Goal: Navigation & Orientation: Find specific page/section

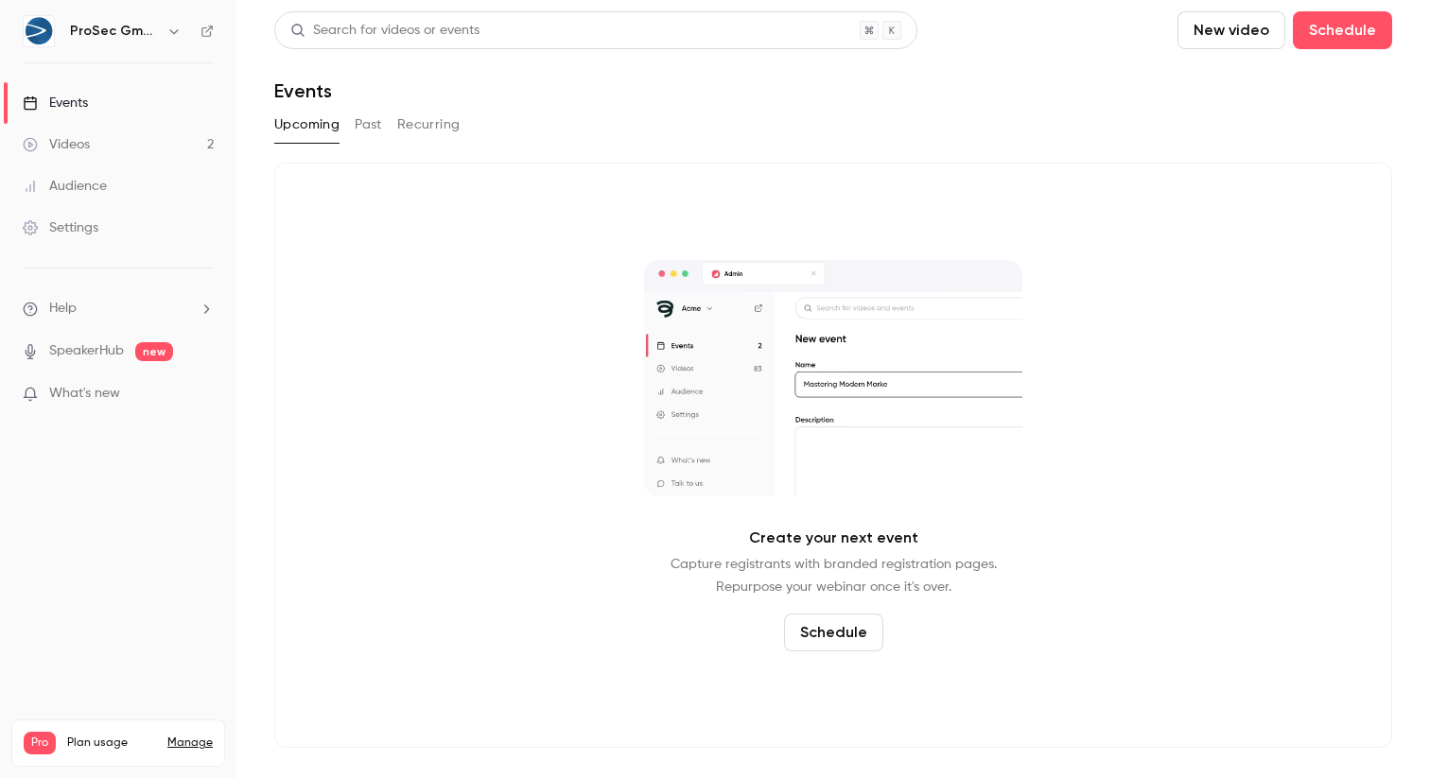
click at [89, 100] on link "Events" at bounding box center [118, 103] width 236 height 42
click at [84, 182] on div "Audience" at bounding box center [65, 186] width 84 height 19
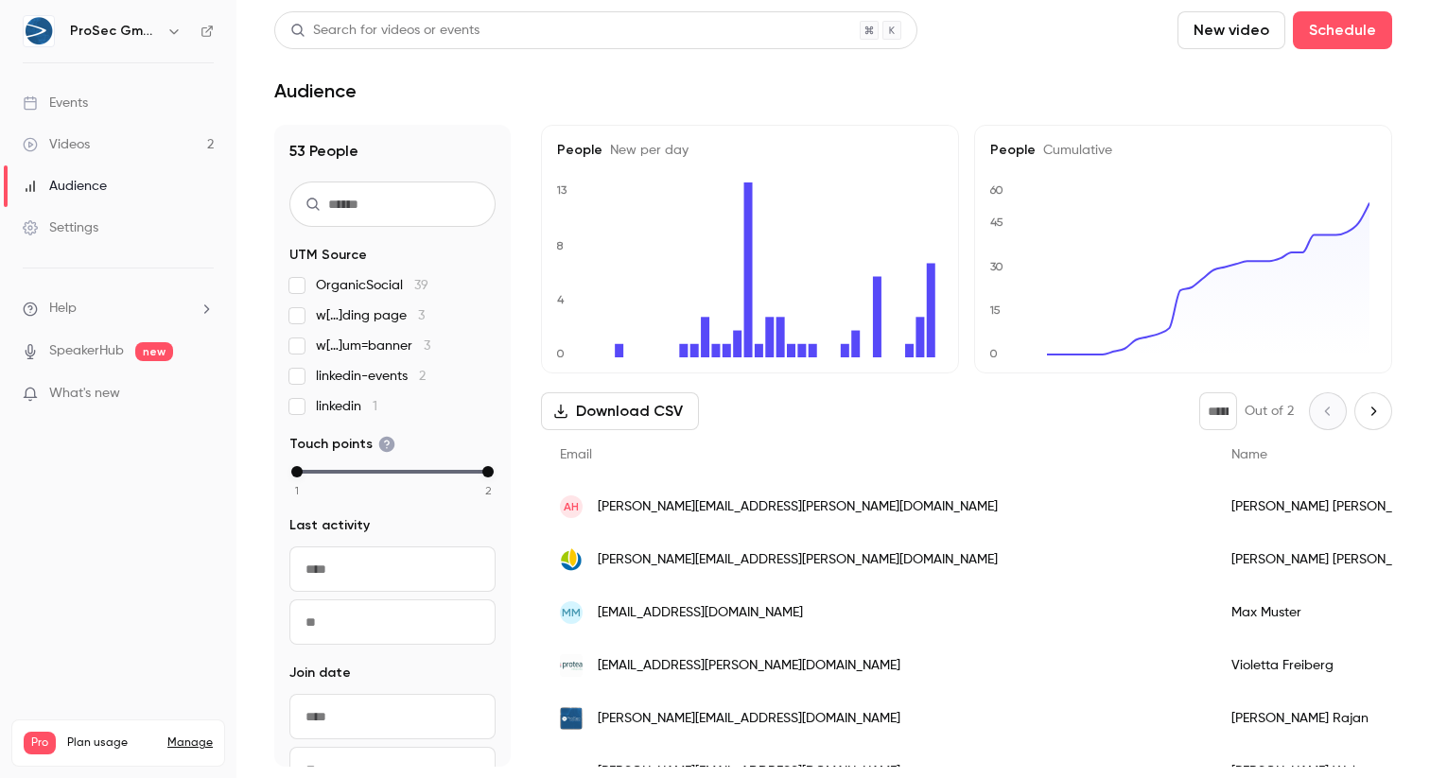
click at [96, 138] on link "Videos 2" at bounding box center [118, 145] width 236 height 42
